Goal: Task Accomplishment & Management: Use online tool/utility

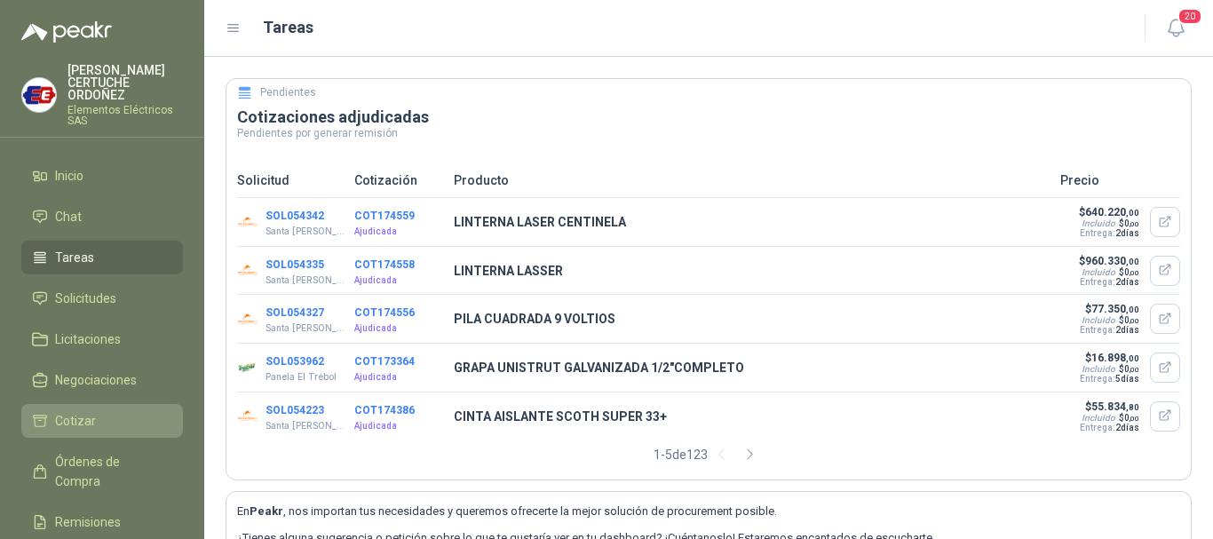
click at [103, 418] on li "Cotizar" at bounding box center [102, 421] width 140 height 20
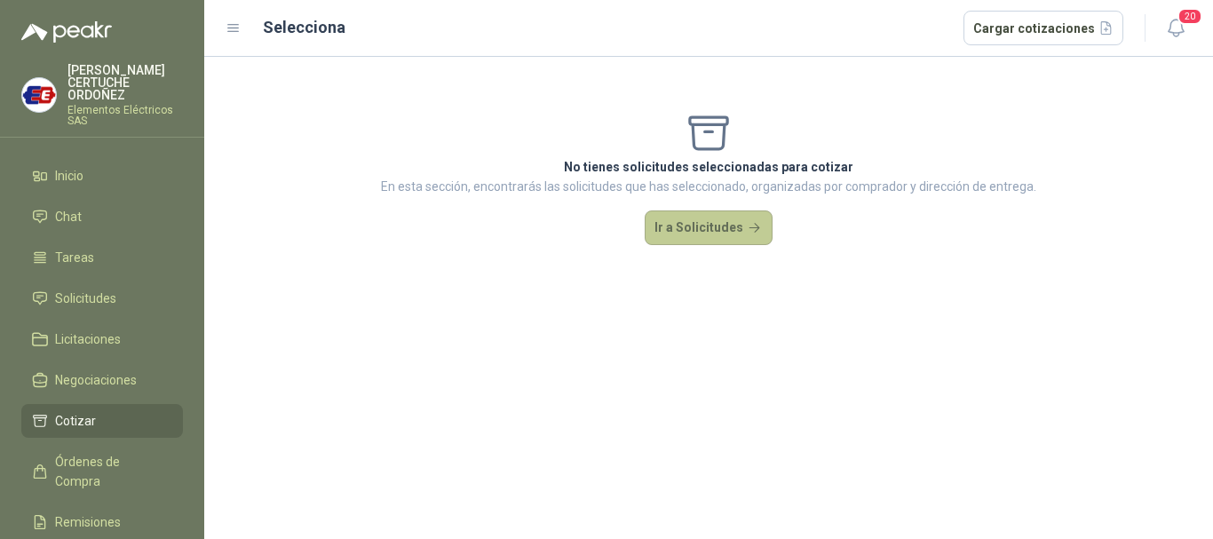
click at [666, 229] on button "Ir a Solicitudes" at bounding box center [709, 228] width 128 height 36
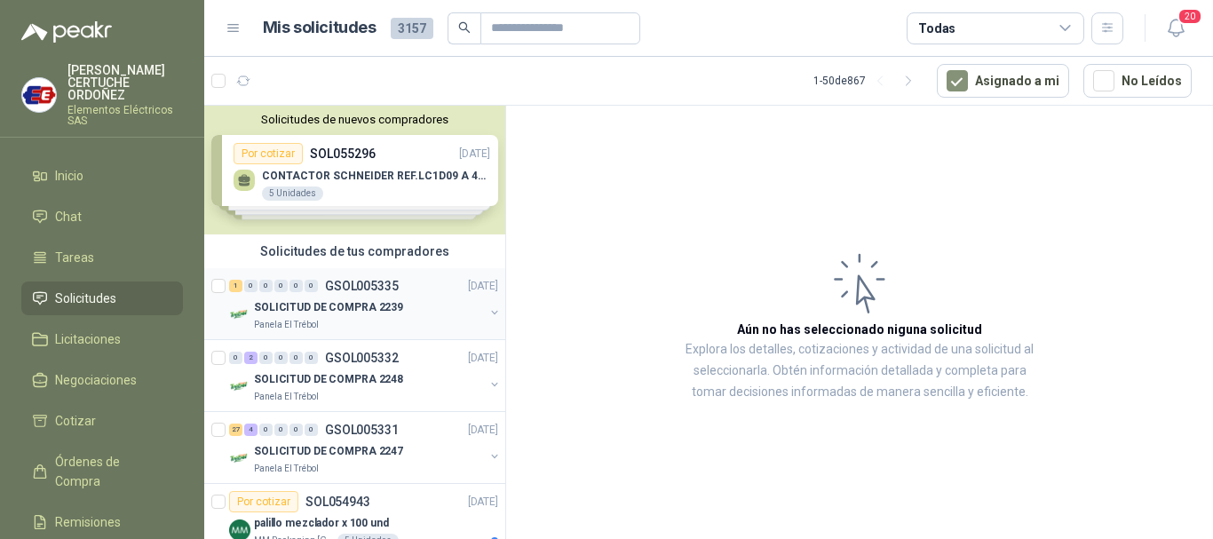
click at [238, 289] on div "1" at bounding box center [235, 286] width 13 height 12
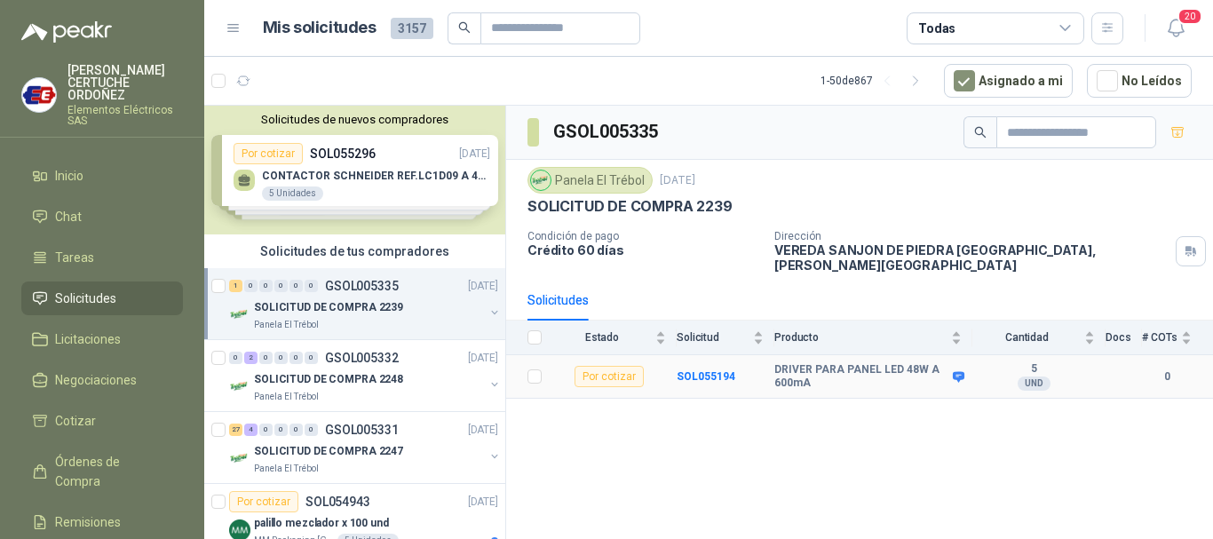
click at [735, 359] on td "SOL055194" at bounding box center [726, 377] width 98 height 44
click at [727, 370] on b "SOL055194" at bounding box center [706, 376] width 59 height 12
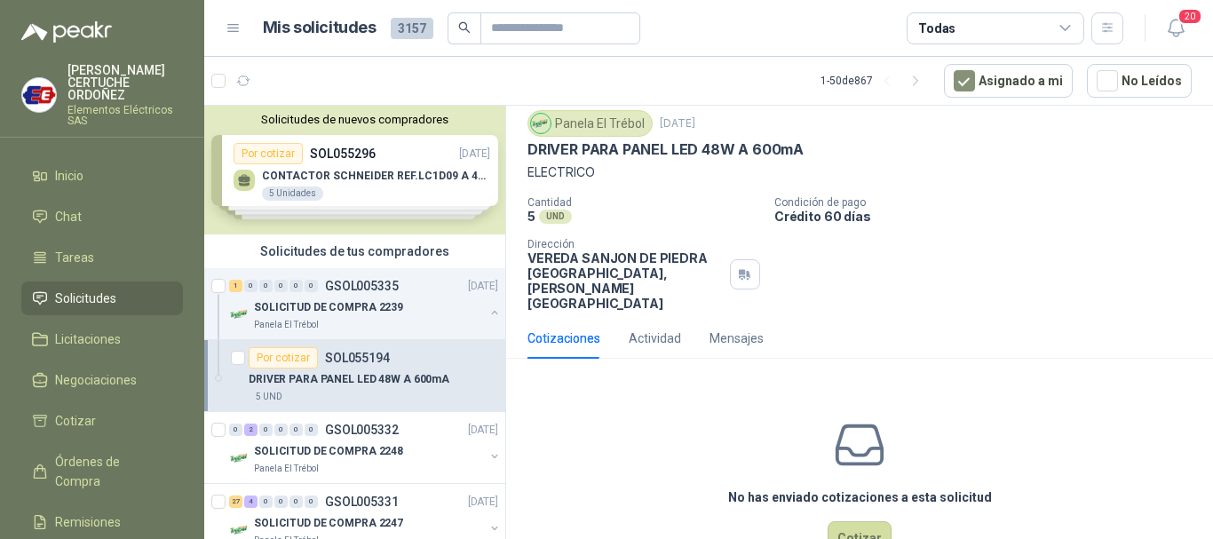
scroll to position [78, 0]
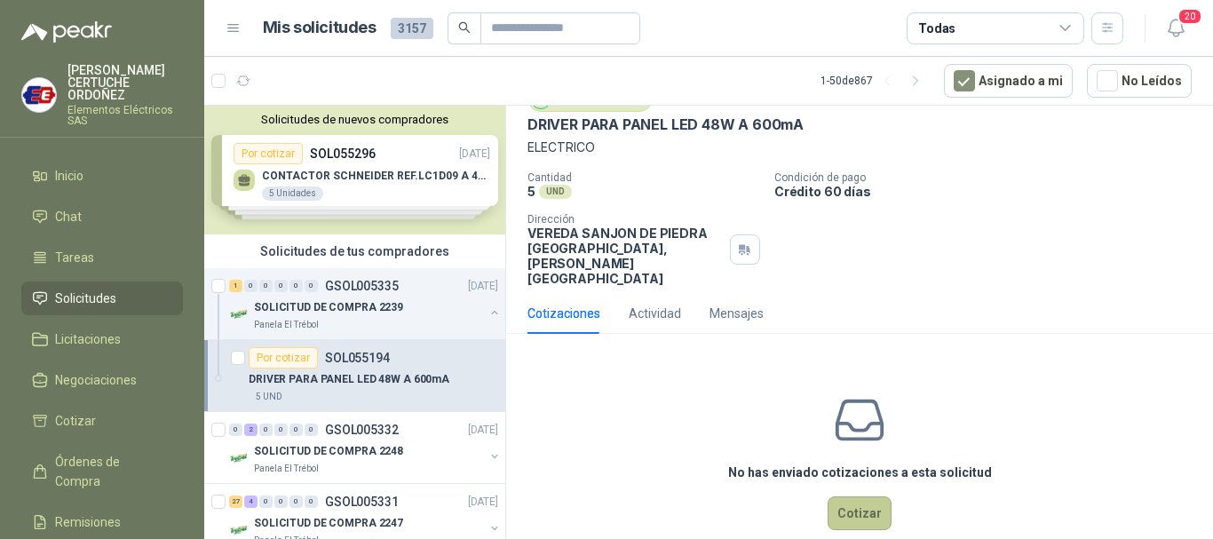
click at [852, 496] on button "Cotizar" at bounding box center [860, 513] width 64 height 34
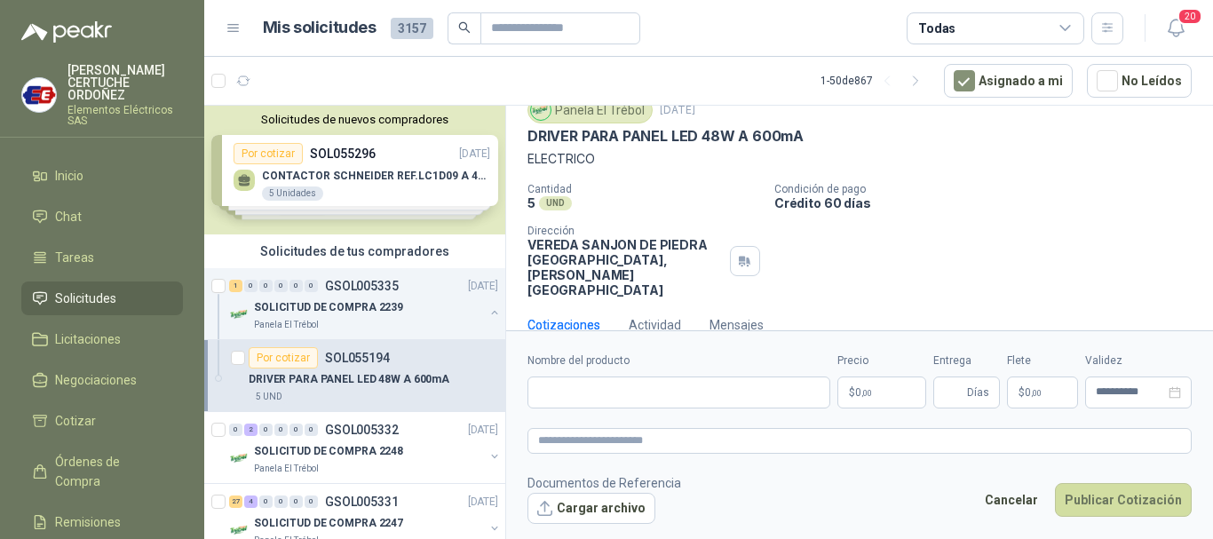
scroll to position [66, 0]
click at [652, 316] on div "Actividad" at bounding box center [655, 326] width 52 height 20
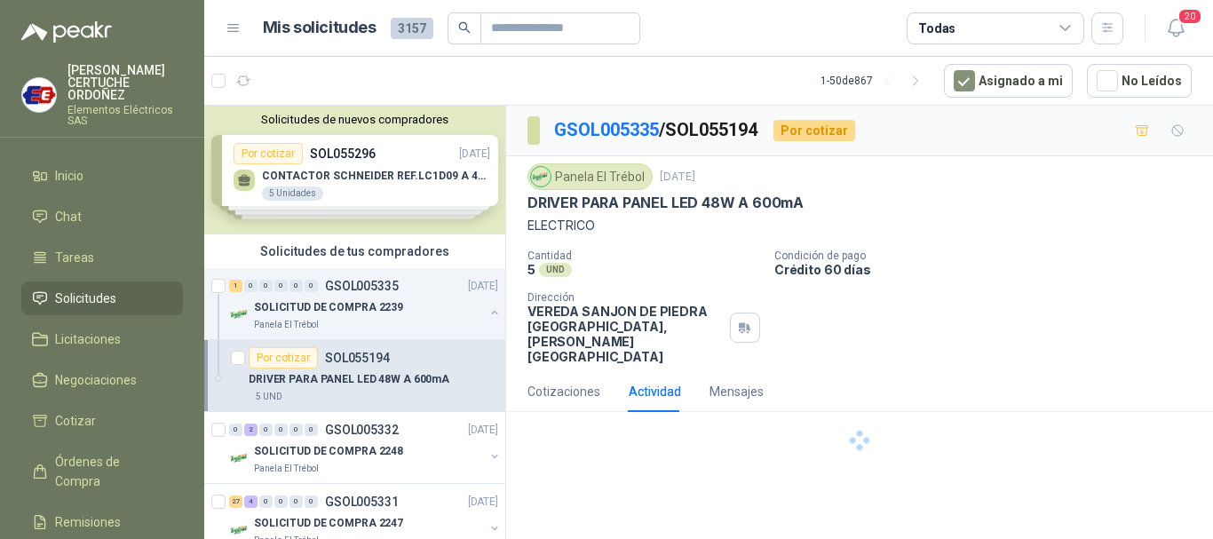
scroll to position [0, 0]
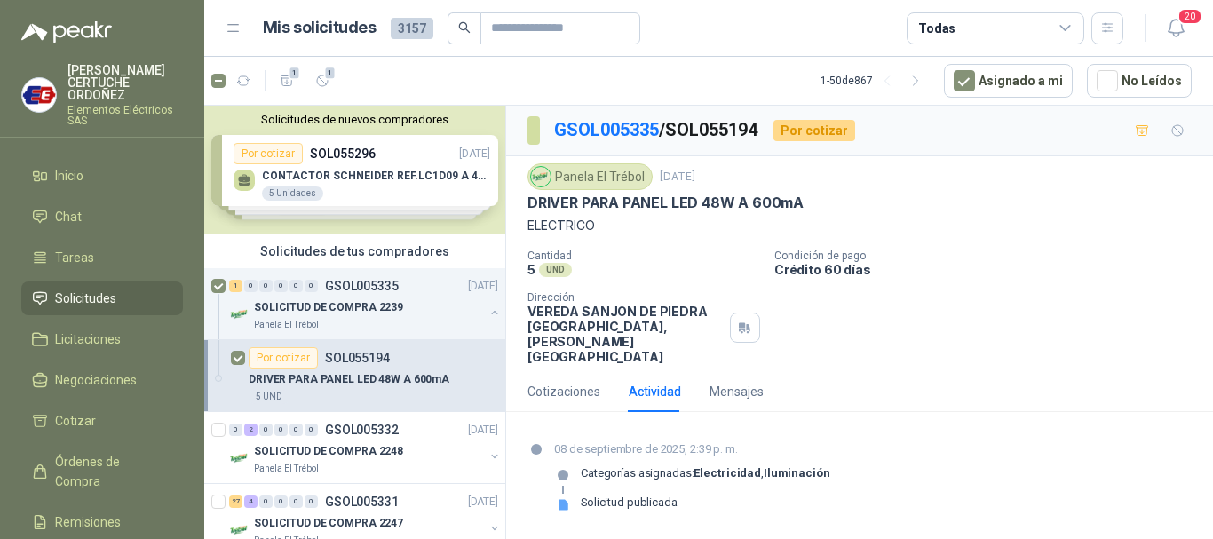
click at [246, 353] on article "Por cotizar SOL055194 DRIVER PARA PANEL LED 48W A 600mA 5 UND" at bounding box center [354, 376] width 301 height 72
click at [71, 426] on span "Cotizar" at bounding box center [75, 421] width 41 height 20
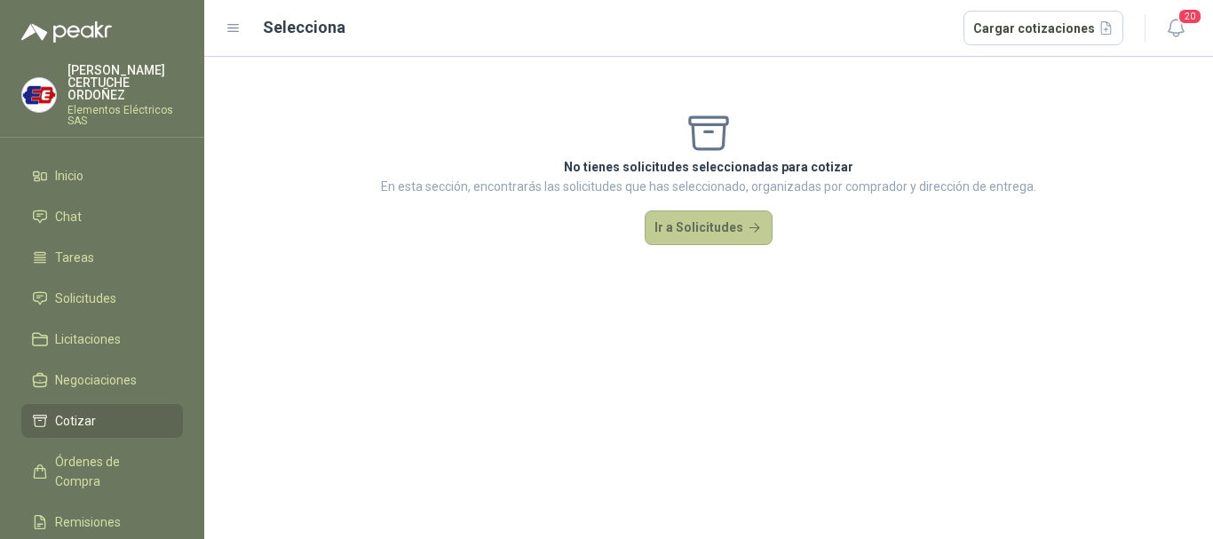
click at [724, 239] on button "Ir a Solicitudes" at bounding box center [709, 228] width 128 height 36
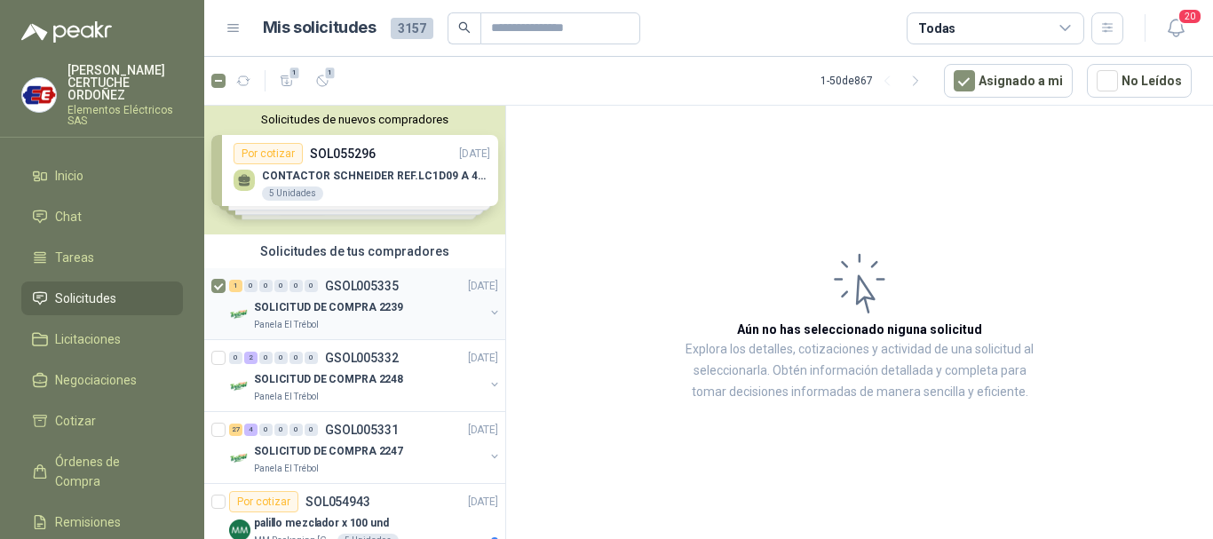
click at [232, 289] on div "1" at bounding box center [235, 286] width 13 height 12
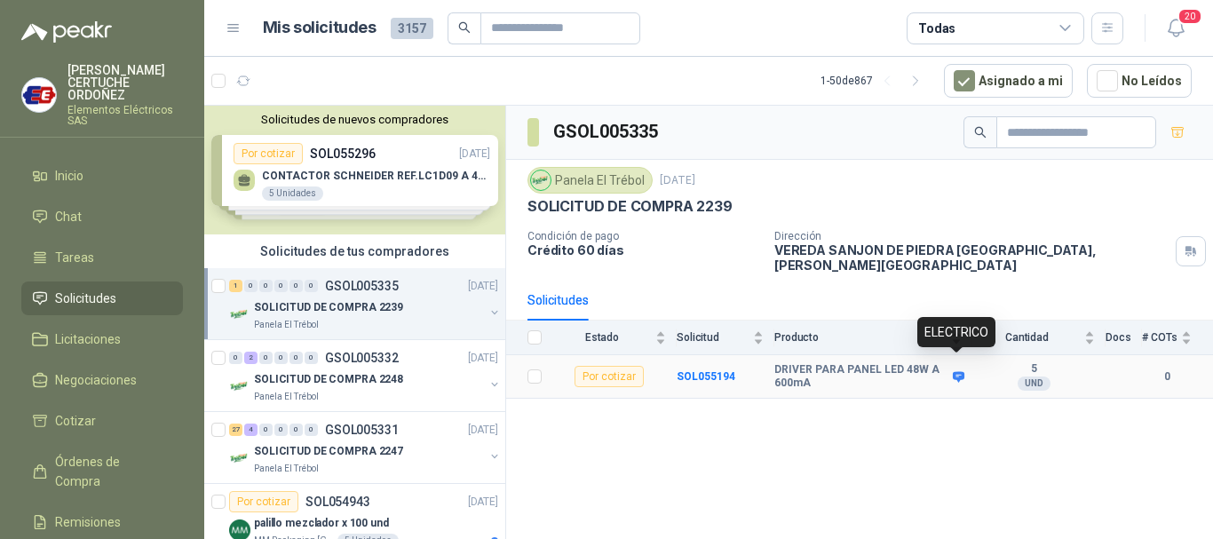
click at [961, 370] on icon at bounding box center [958, 376] width 13 height 13
click at [962, 370] on icon at bounding box center [958, 376] width 13 height 13
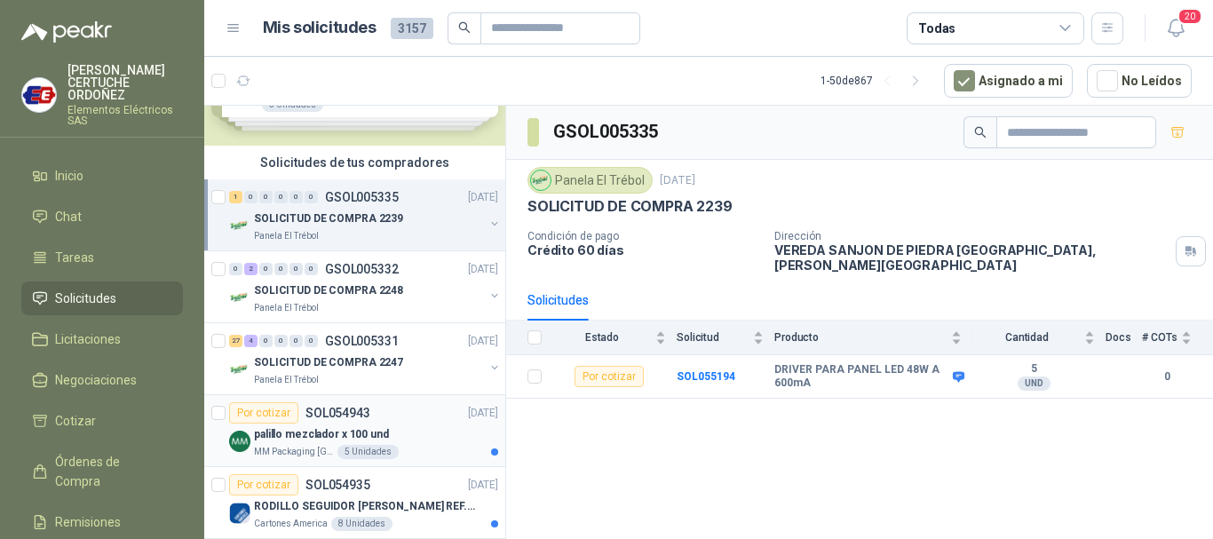
scroll to position [178, 0]
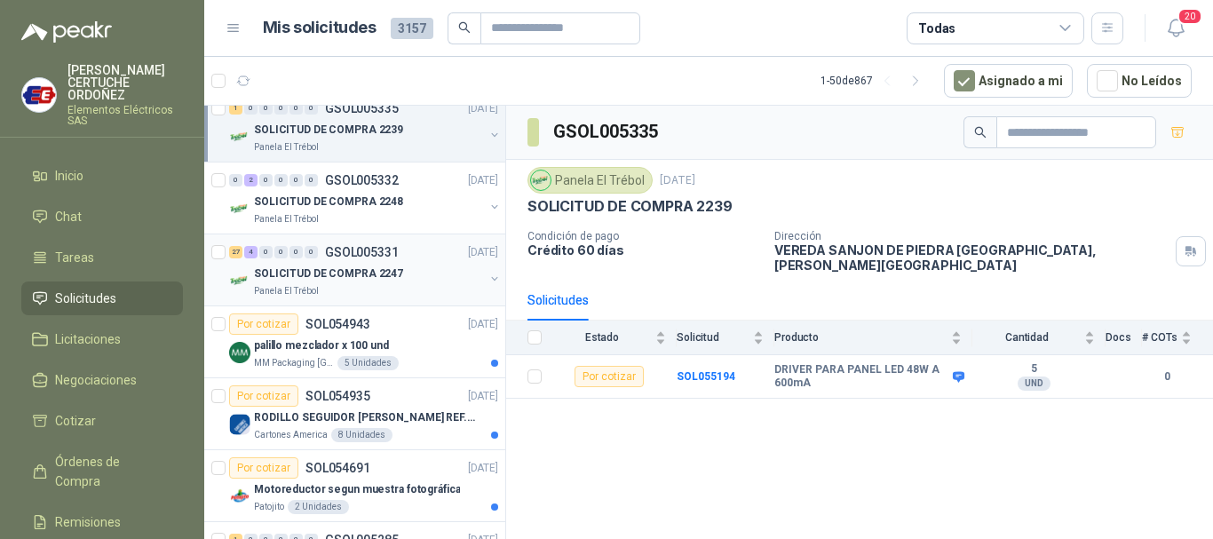
click at [231, 256] on div "27" at bounding box center [235, 252] width 13 height 12
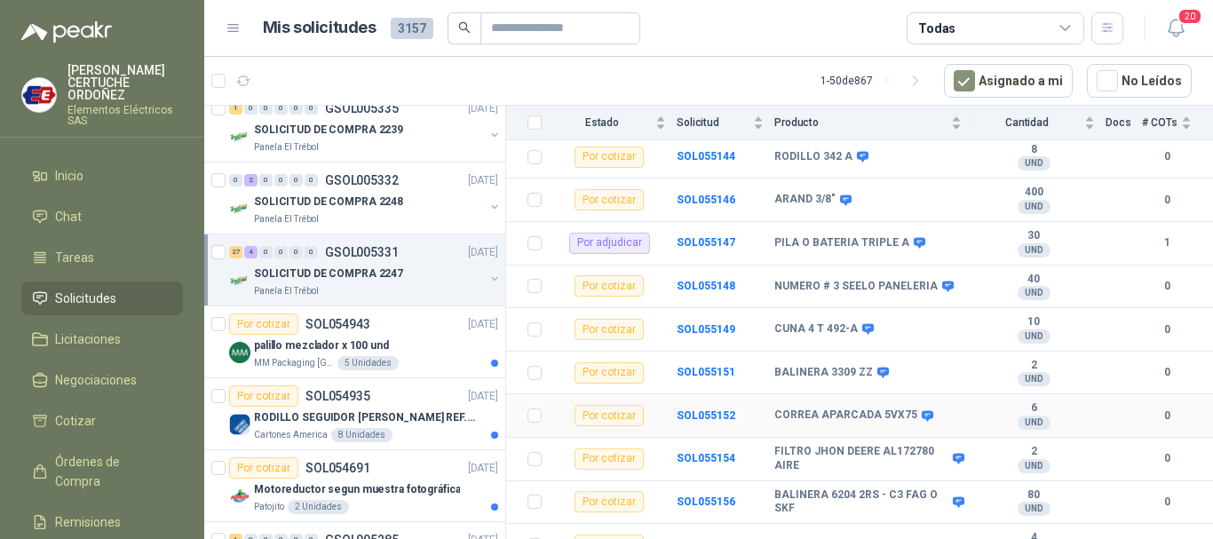
scroll to position [1176, 0]
